Goal: Navigation & Orientation: Understand site structure

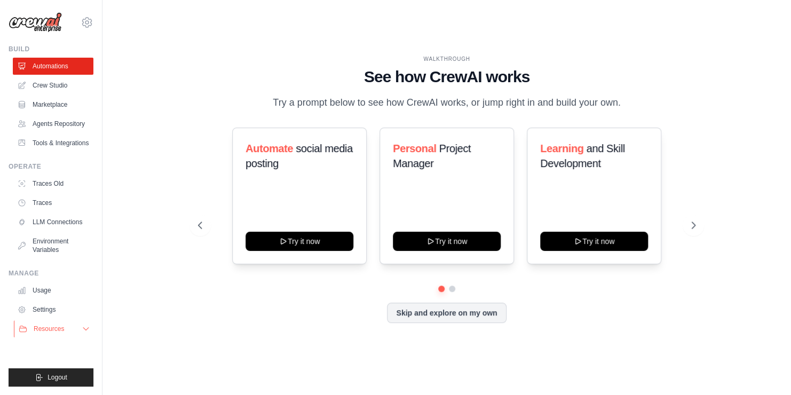
click at [67, 328] on button "Resources" at bounding box center [54, 328] width 81 height 17
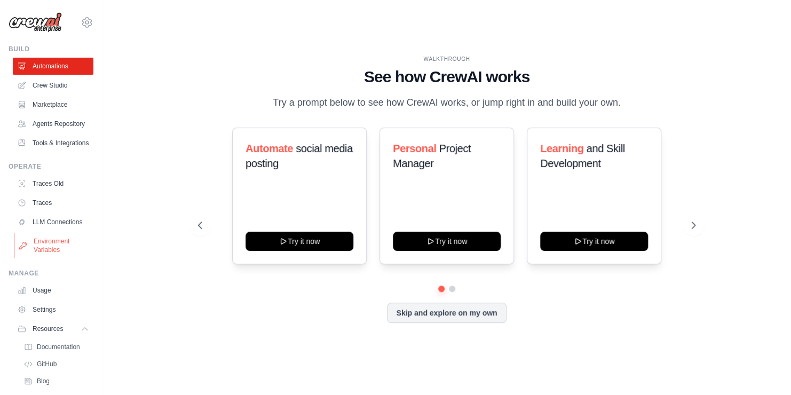
click at [67, 258] on link "Environment Variables" at bounding box center [54, 246] width 81 height 26
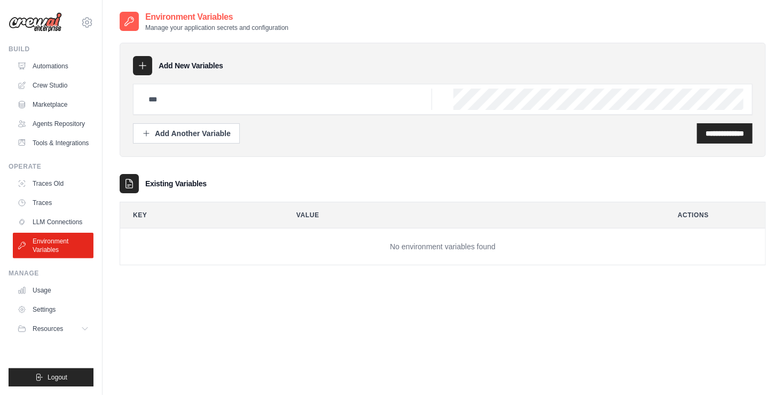
click at [245, 116] on div "**********" at bounding box center [442, 114] width 619 height 60
click at [145, 60] on icon at bounding box center [142, 65] width 11 height 11
click at [137, 65] on icon at bounding box center [142, 65] width 11 height 11
click at [165, 88] on div at bounding box center [442, 99] width 619 height 31
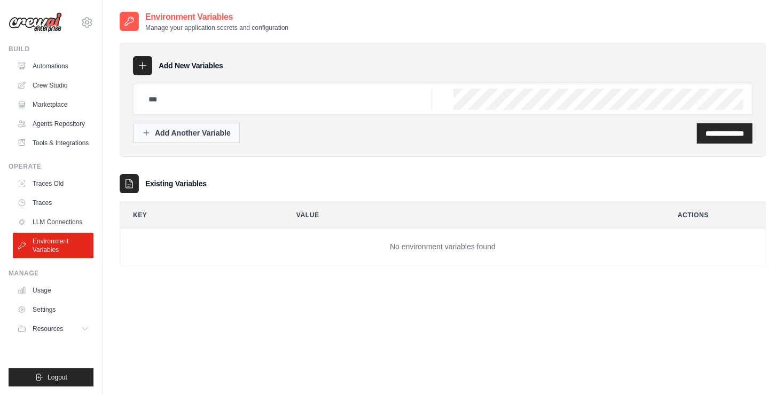
click at [156, 136] on div "Add Another Variable" at bounding box center [186, 133] width 89 height 11
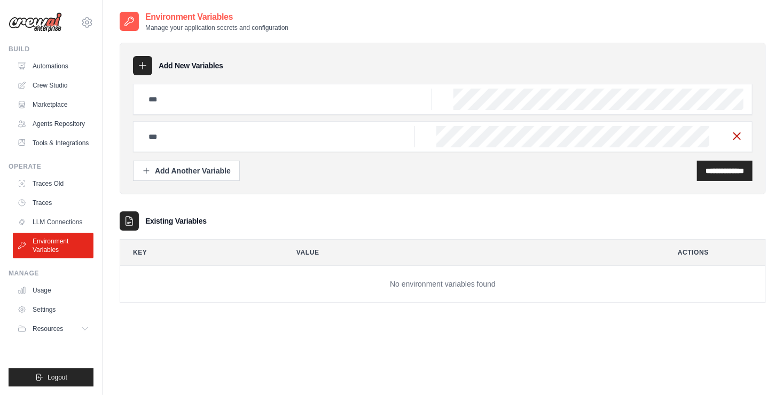
click at [736, 132] on icon "button" at bounding box center [736, 136] width 13 height 13
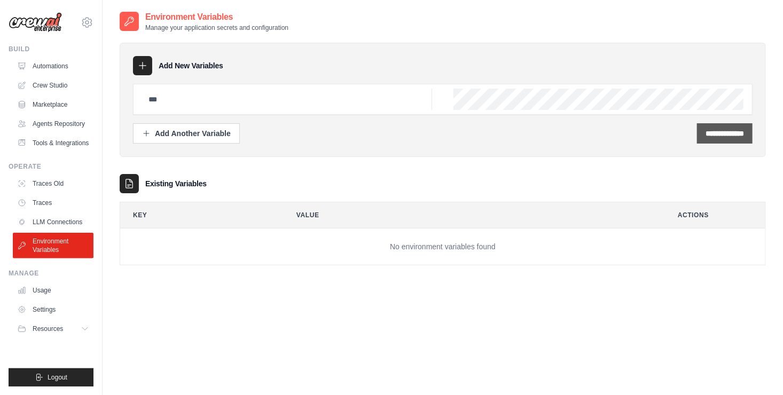
click at [705, 128] on input "**********" at bounding box center [724, 133] width 38 height 11
click at [380, 101] on input "text" at bounding box center [287, 99] width 290 height 21
click at [396, 132] on div "**********" at bounding box center [442, 133] width 619 height 20
click at [77, 65] on link "Automations" at bounding box center [54, 66] width 81 height 17
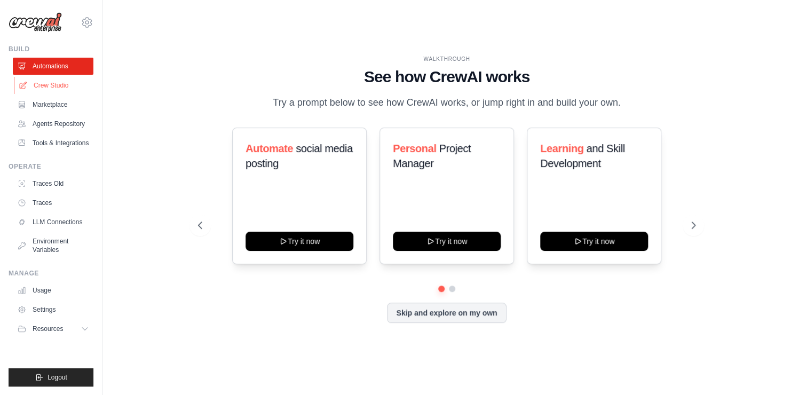
click at [74, 84] on link "Crew Studio" at bounding box center [54, 85] width 81 height 17
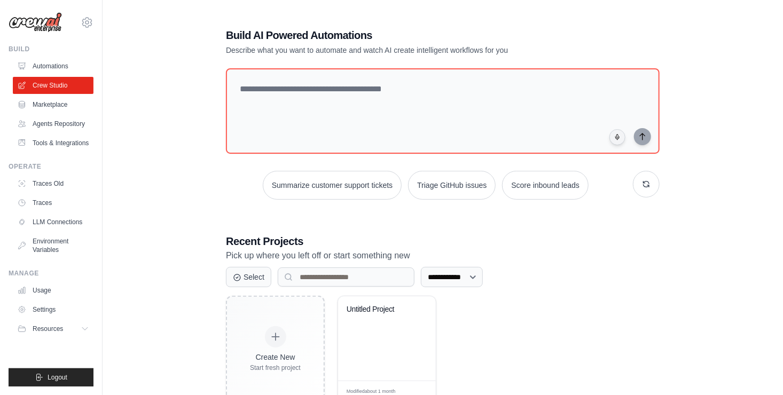
click at [68, 105] on link "Marketplace" at bounding box center [53, 104] width 81 height 17
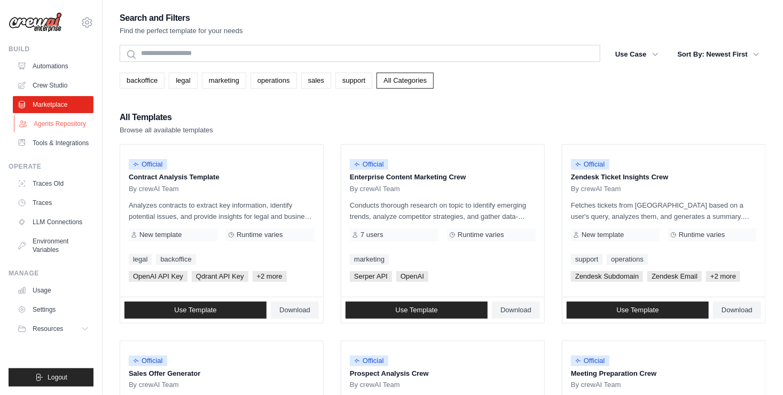
click at [68, 121] on link "Agents Repository" at bounding box center [54, 123] width 81 height 17
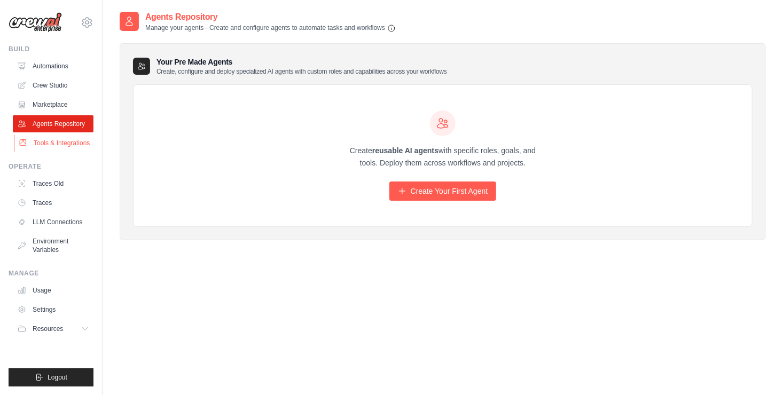
click at [57, 145] on link "Tools & Integrations" at bounding box center [54, 143] width 81 height 17
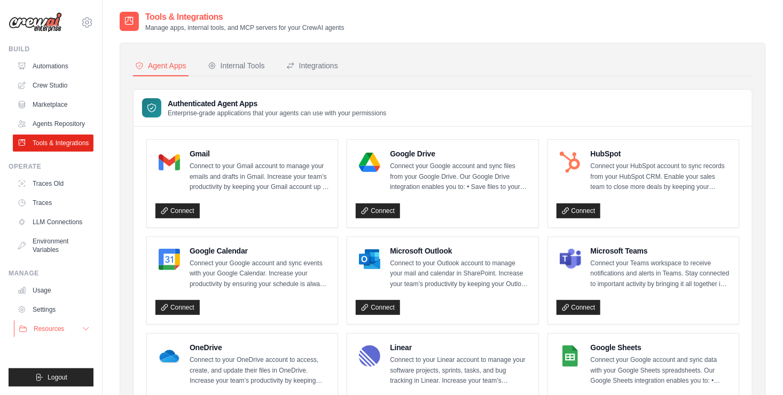
click at [43, 333] on button "Resources" at bounding box center [54, 328] width 81 height 17
